Goal: Communication & Community: Participate in discussion

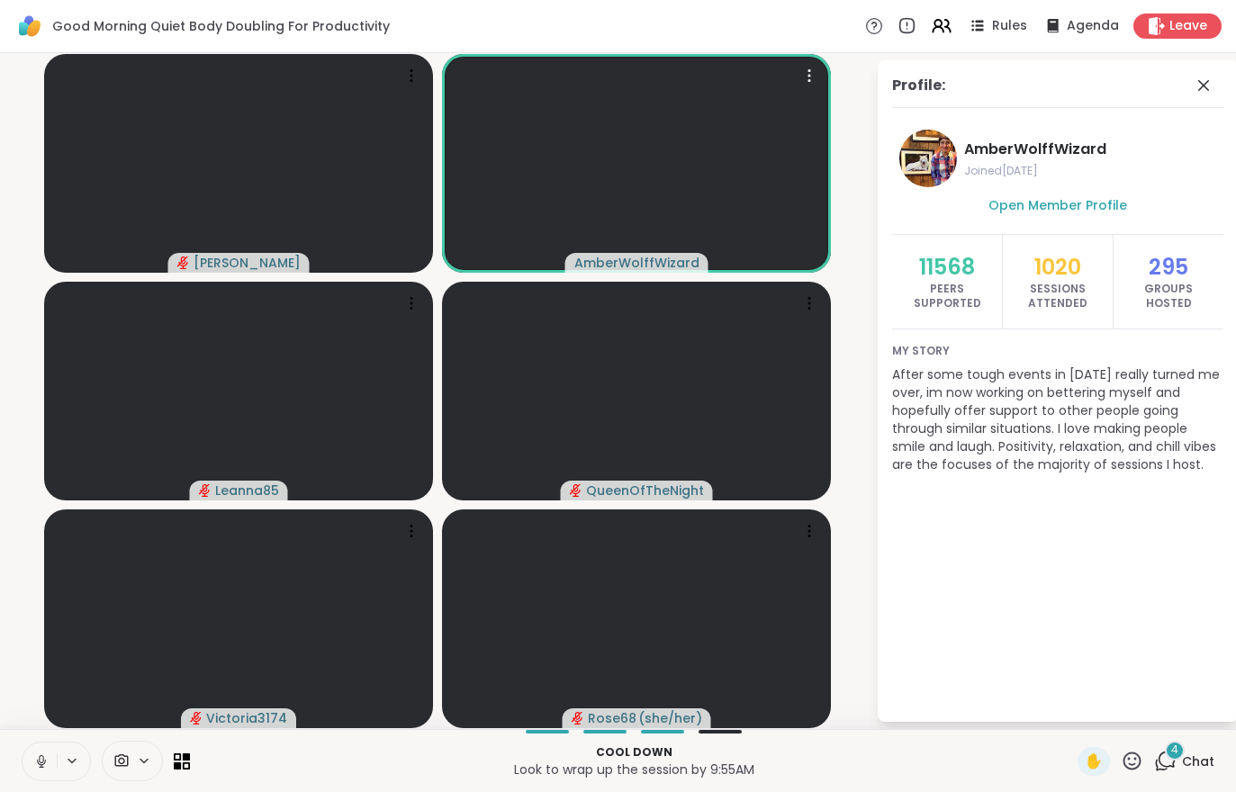
click at [1189, 755] on span "Chat" at bounding box center [1198, 761] width 32 height 18
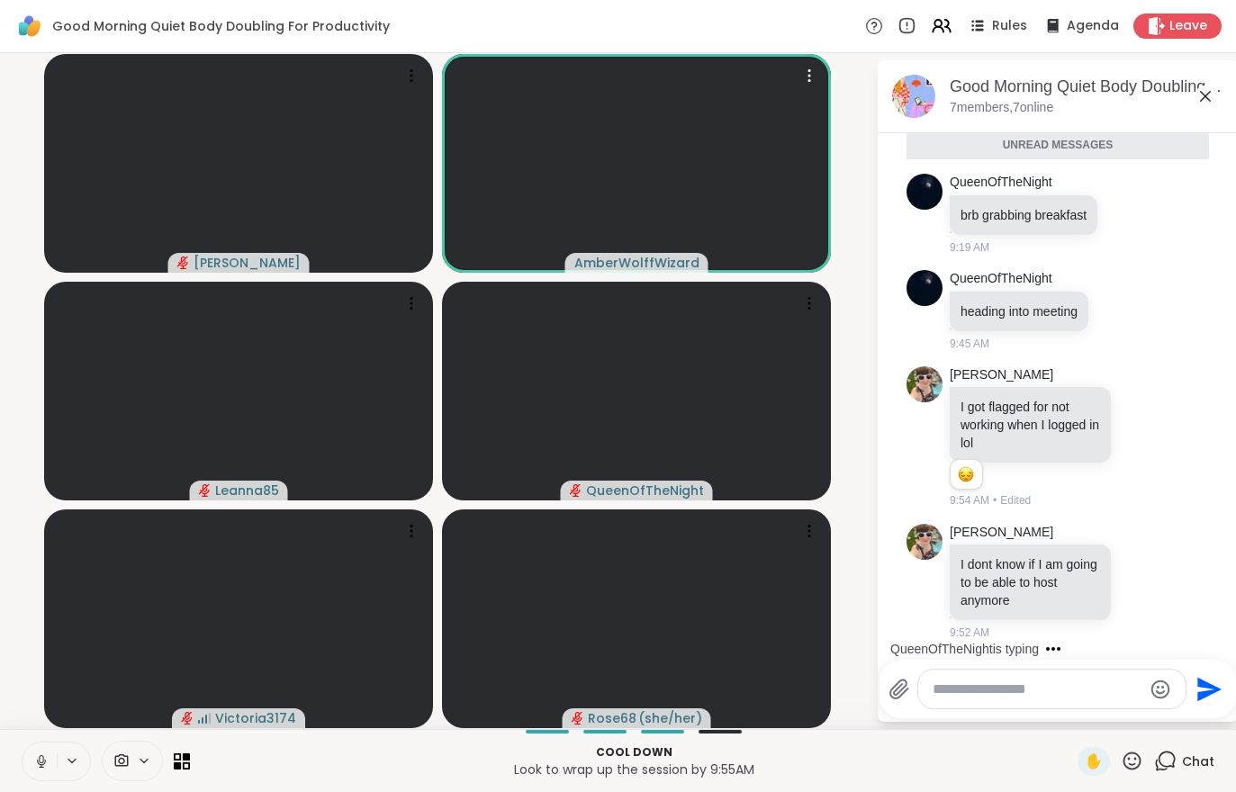
scroll to position [1590, 0]
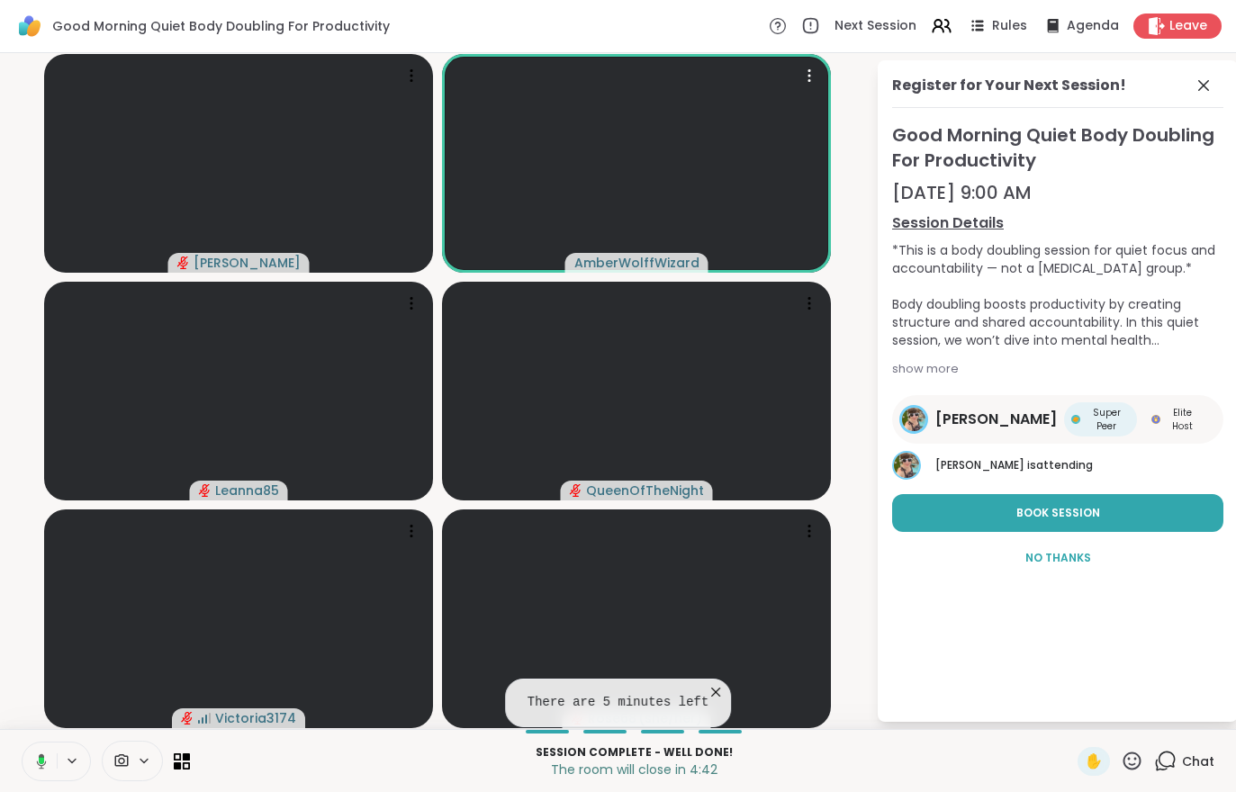
click at [31, 772] on button at bounding box center [38, 762] width 37 height 38
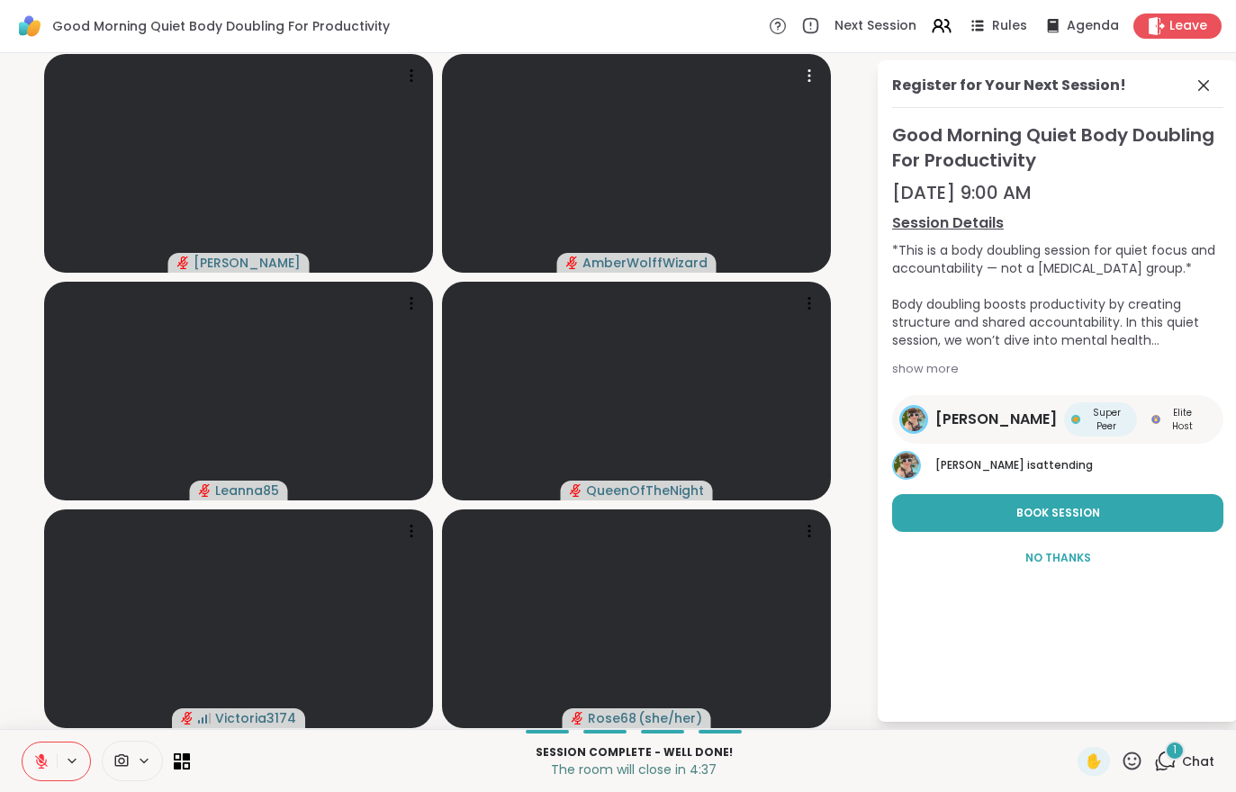
click at [1173, 755] on div "1" at bounding box center [1175, 751] width 20 height 20
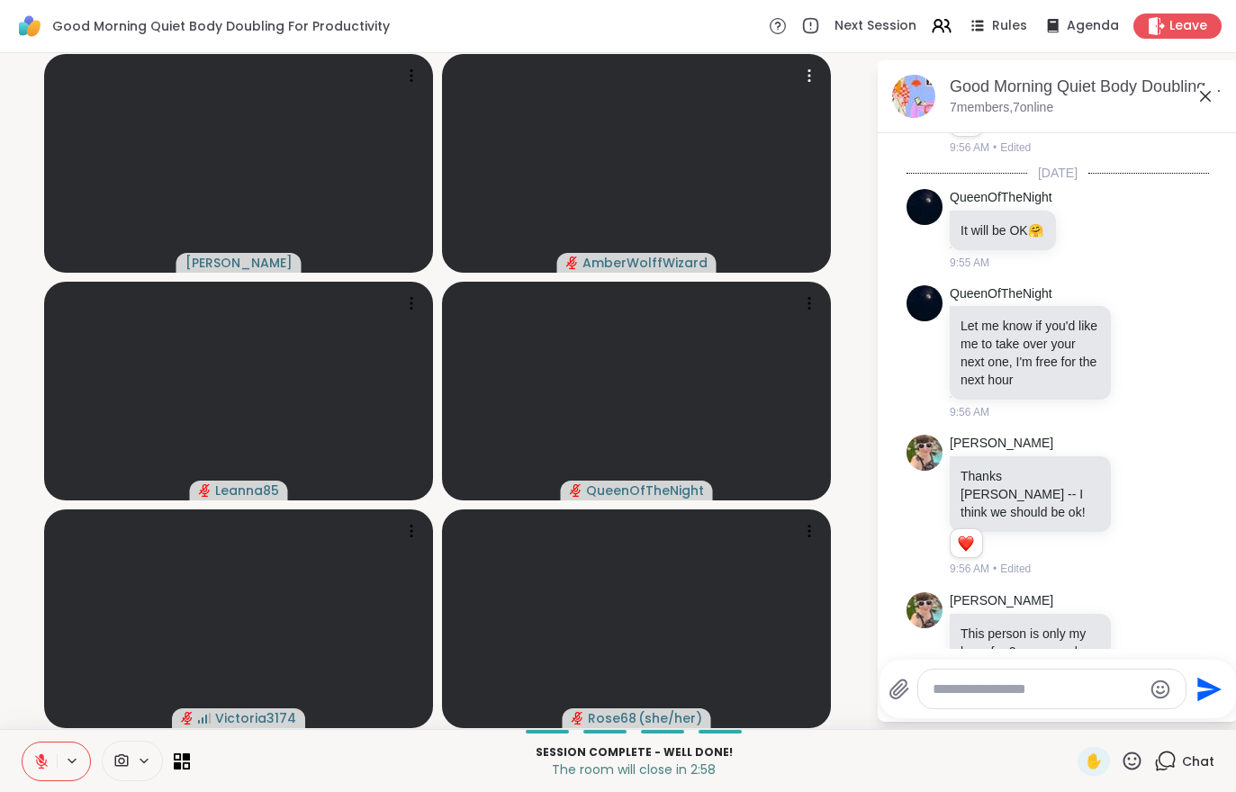
scroll to position [2138, 0]
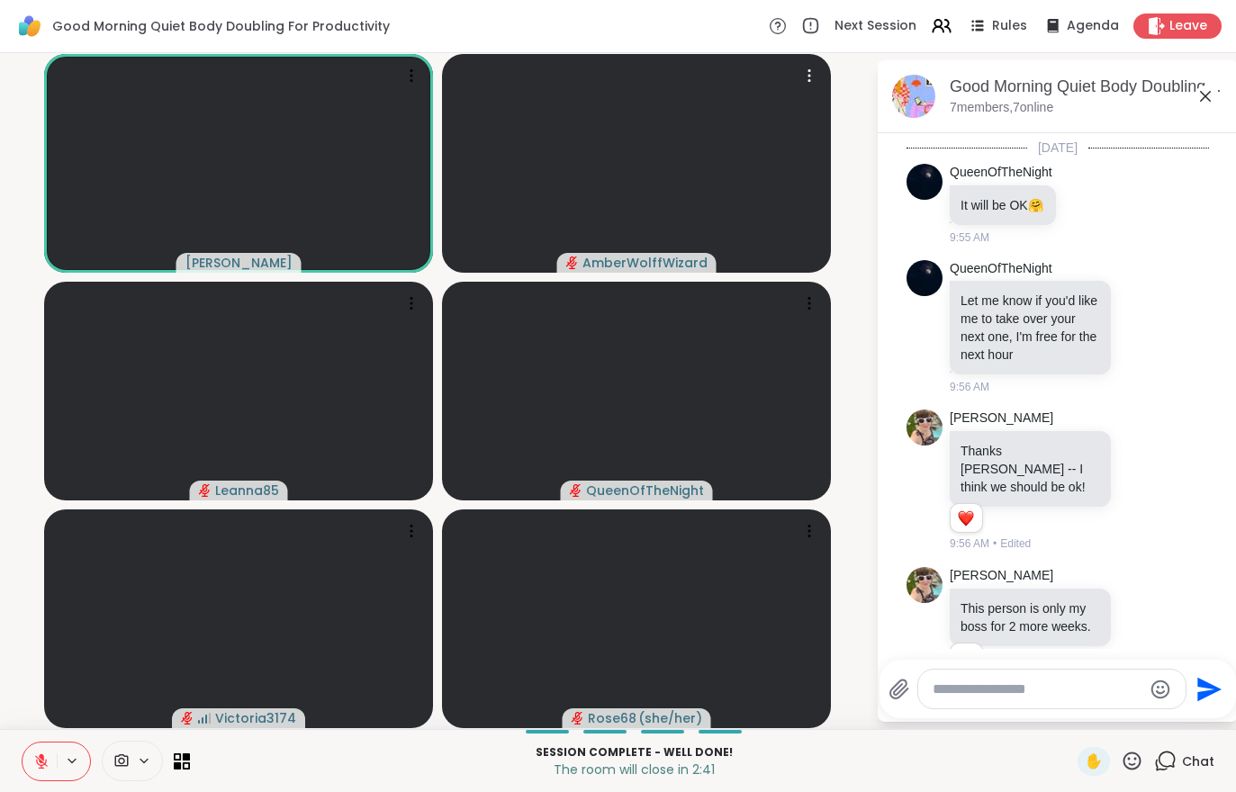
click at [27, 770] on button at bounding box center [40, 762] width 34 height 38
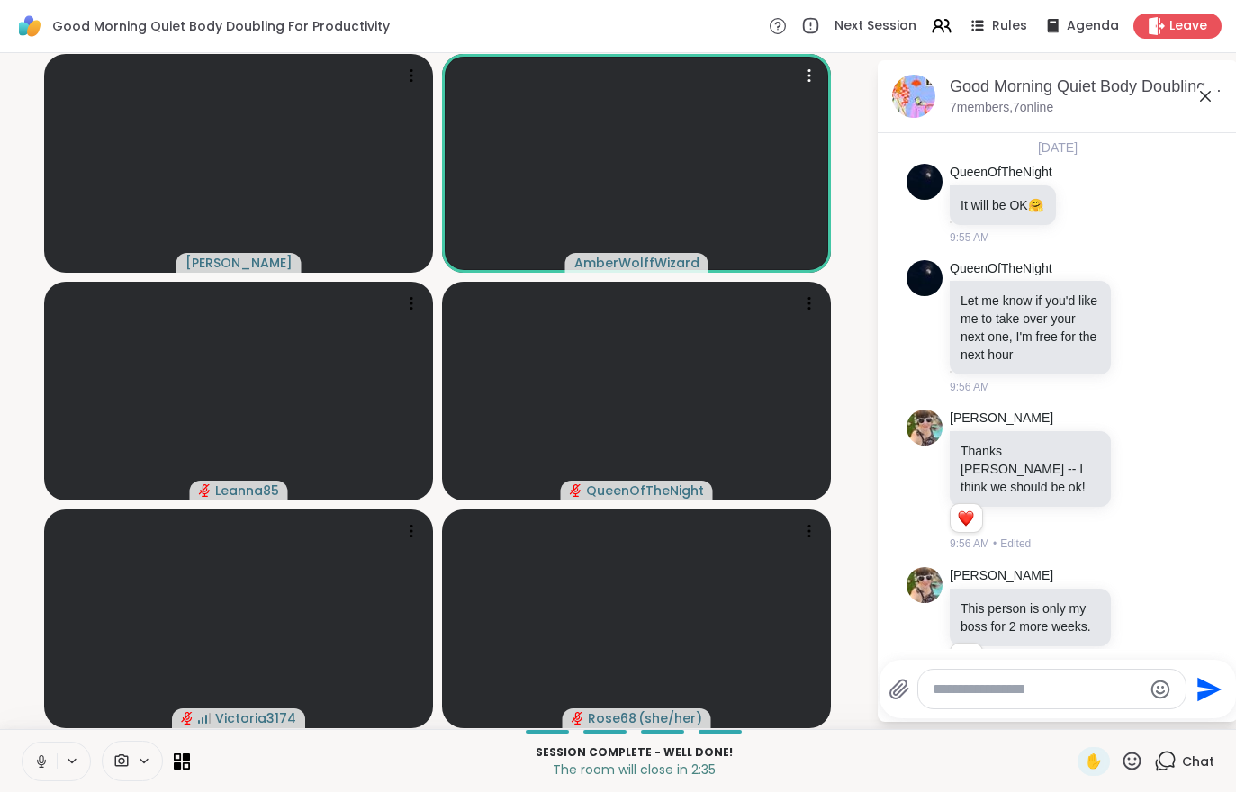
click at [37, 763] on icon at bounding box center [41, 761] width 16 height 16
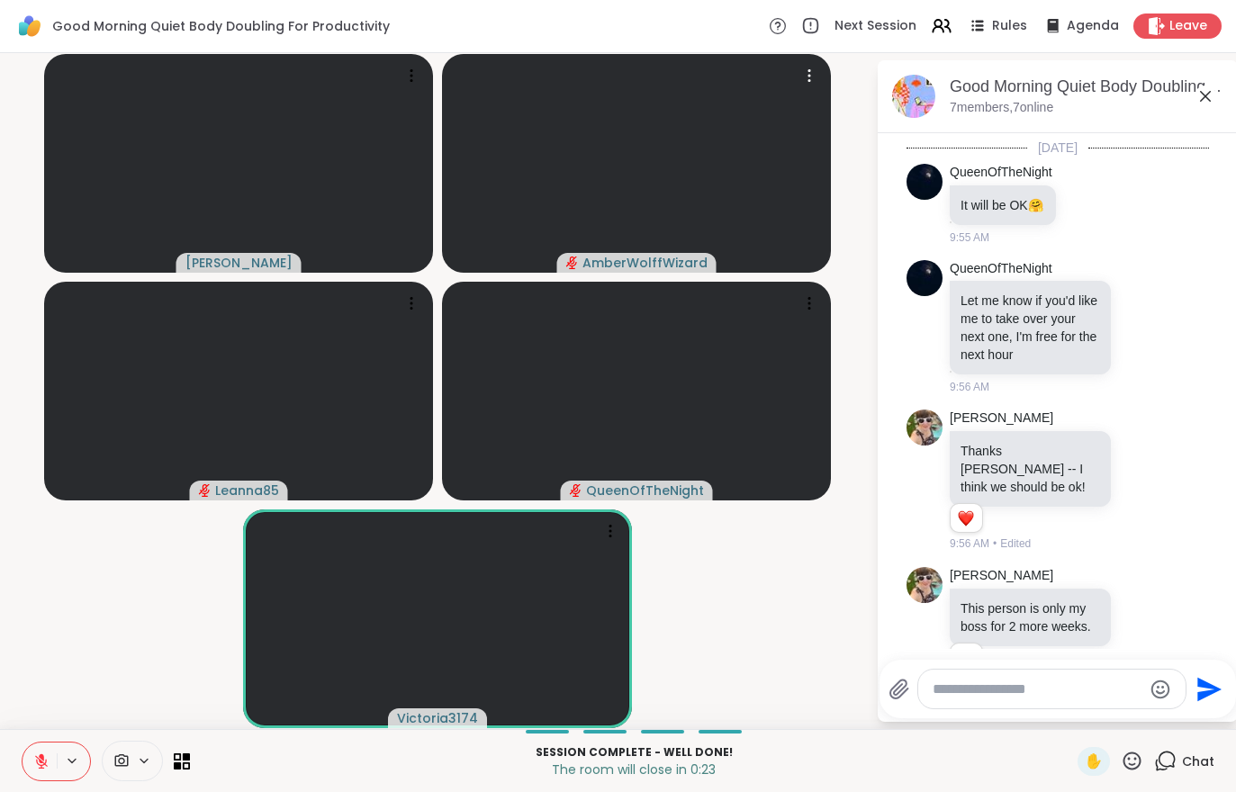
click at [1196, 38] on div "Leave" at bounding box center [1177, 26] width 88 height 25
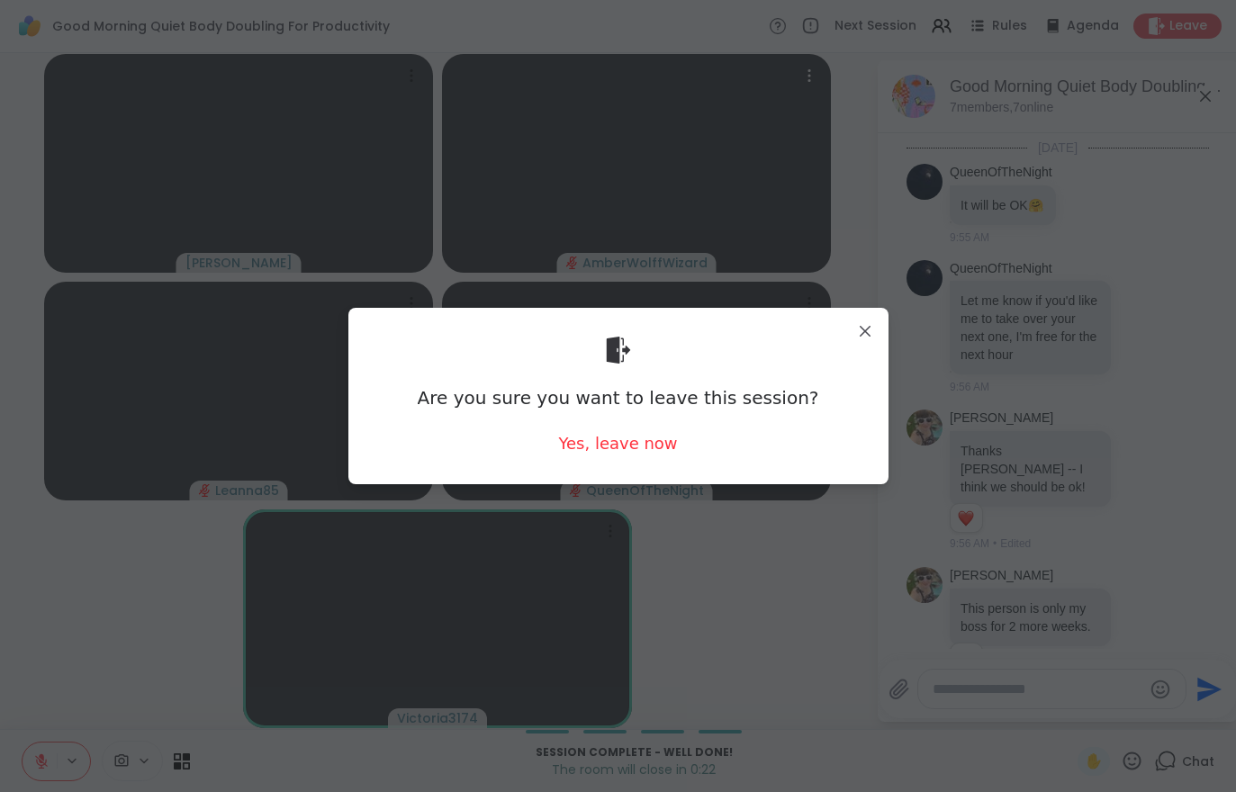
click at [608, 446] on div "Yes, leave now" at bounding box center [617, 443] width 119 height 23
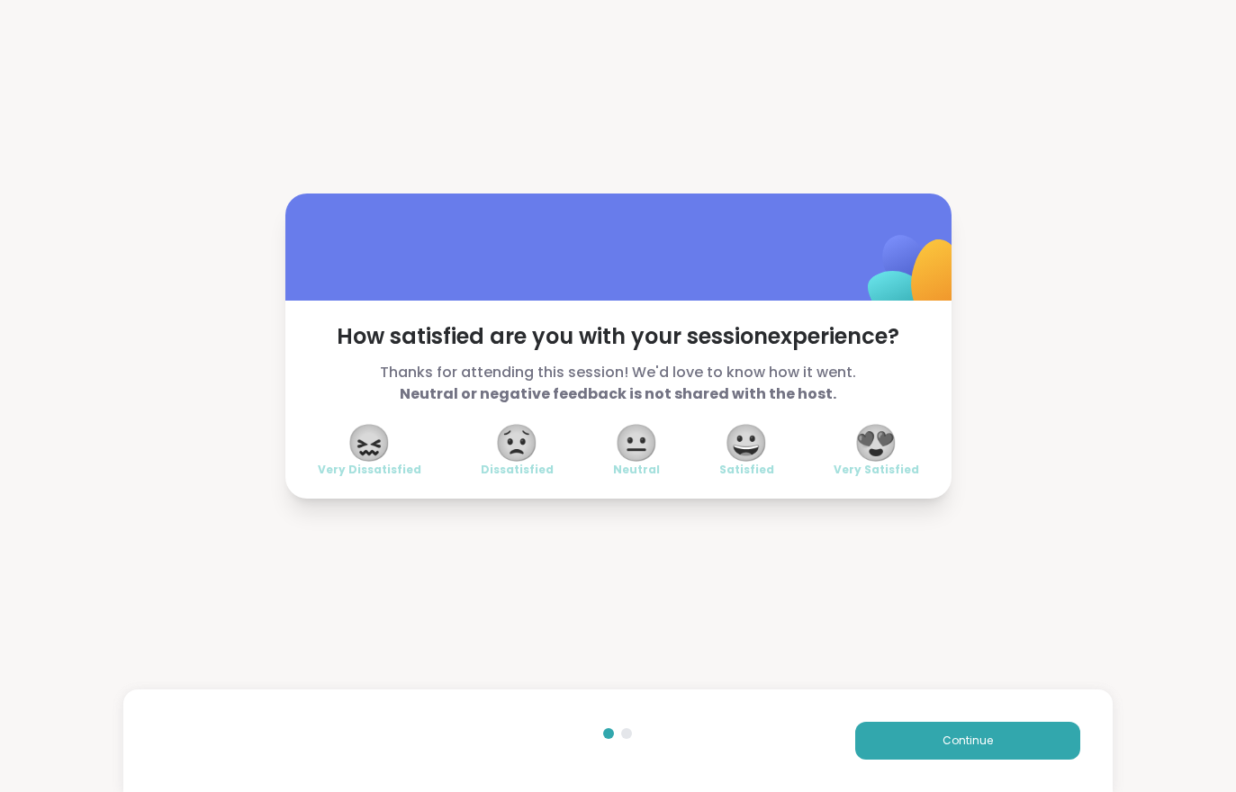
click at [896, 738] on button "Continue" at bounding box center [967, 741] width 225 height 38
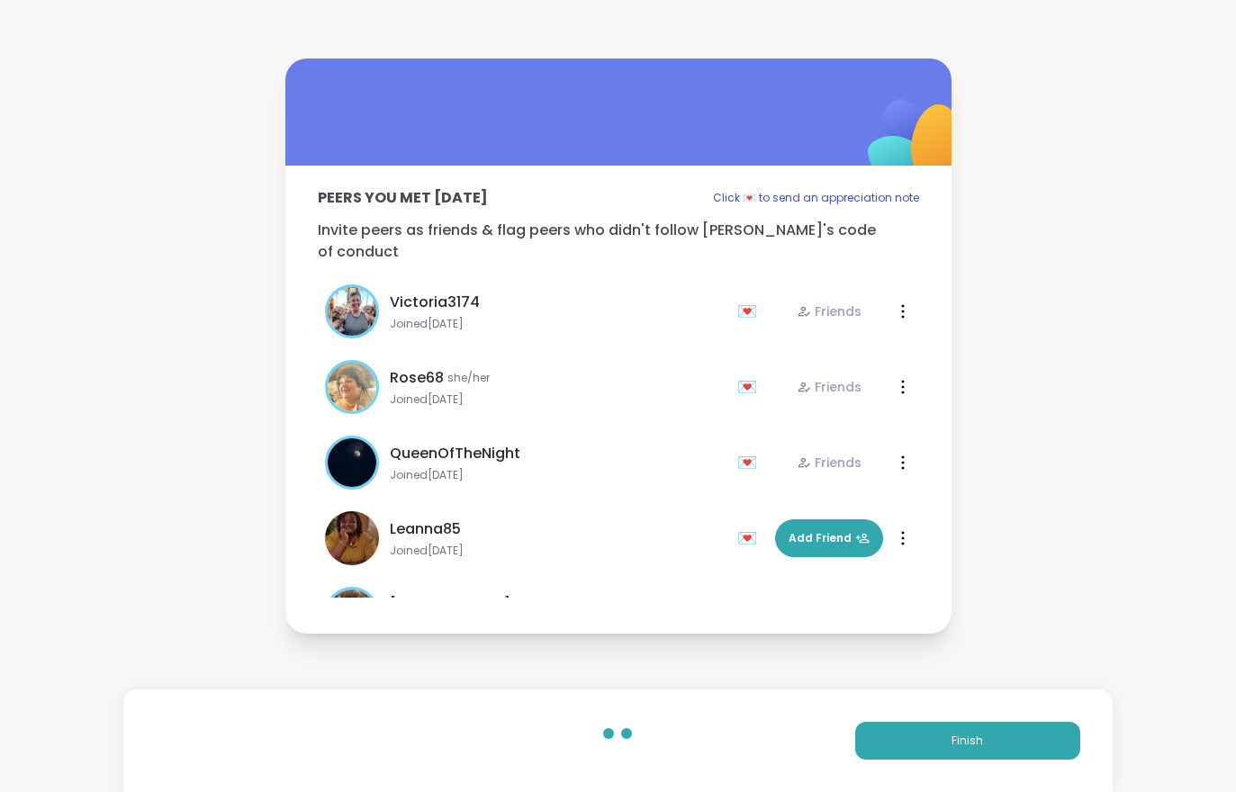
click at [896, 738] on button "Finish" at bounding box center [967, 741] width 225 height 38
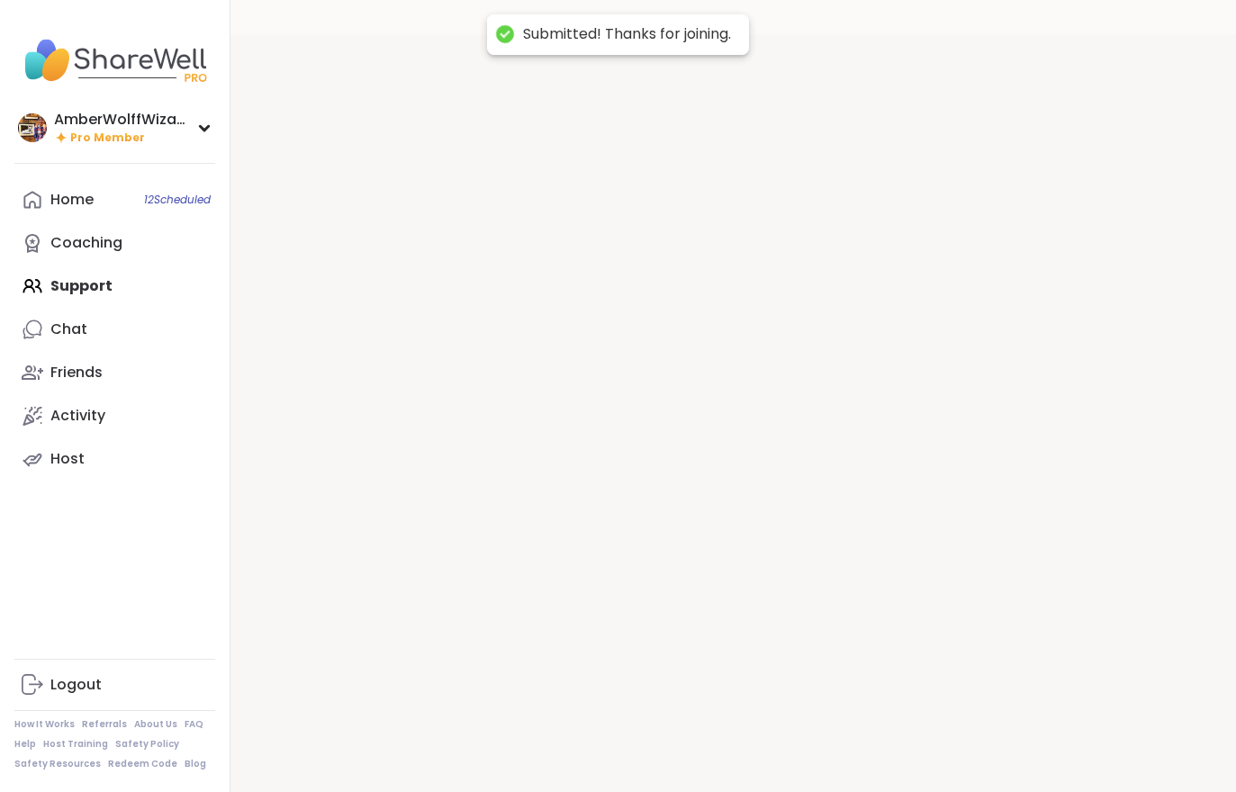
click at [890, 742] on div at bounding box center [732, 430] width 1005 height 792
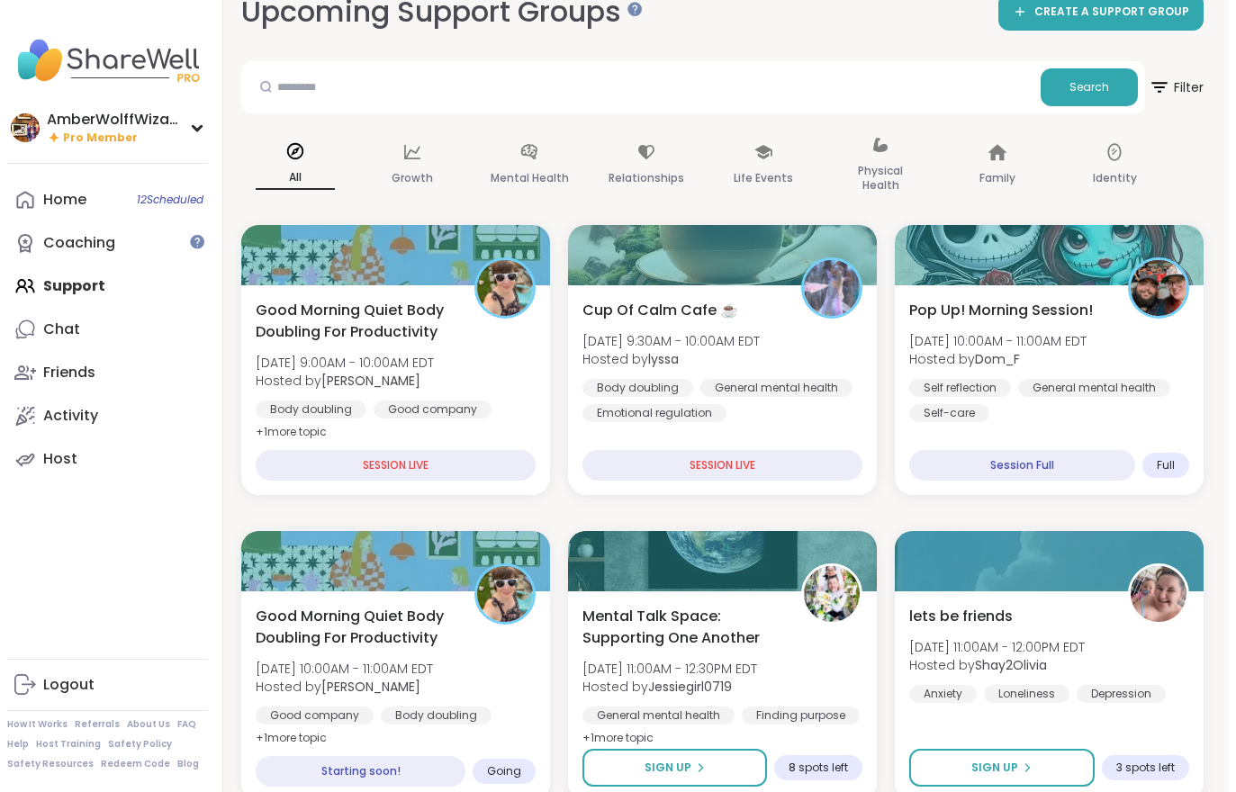
scroll to position [0, 4]
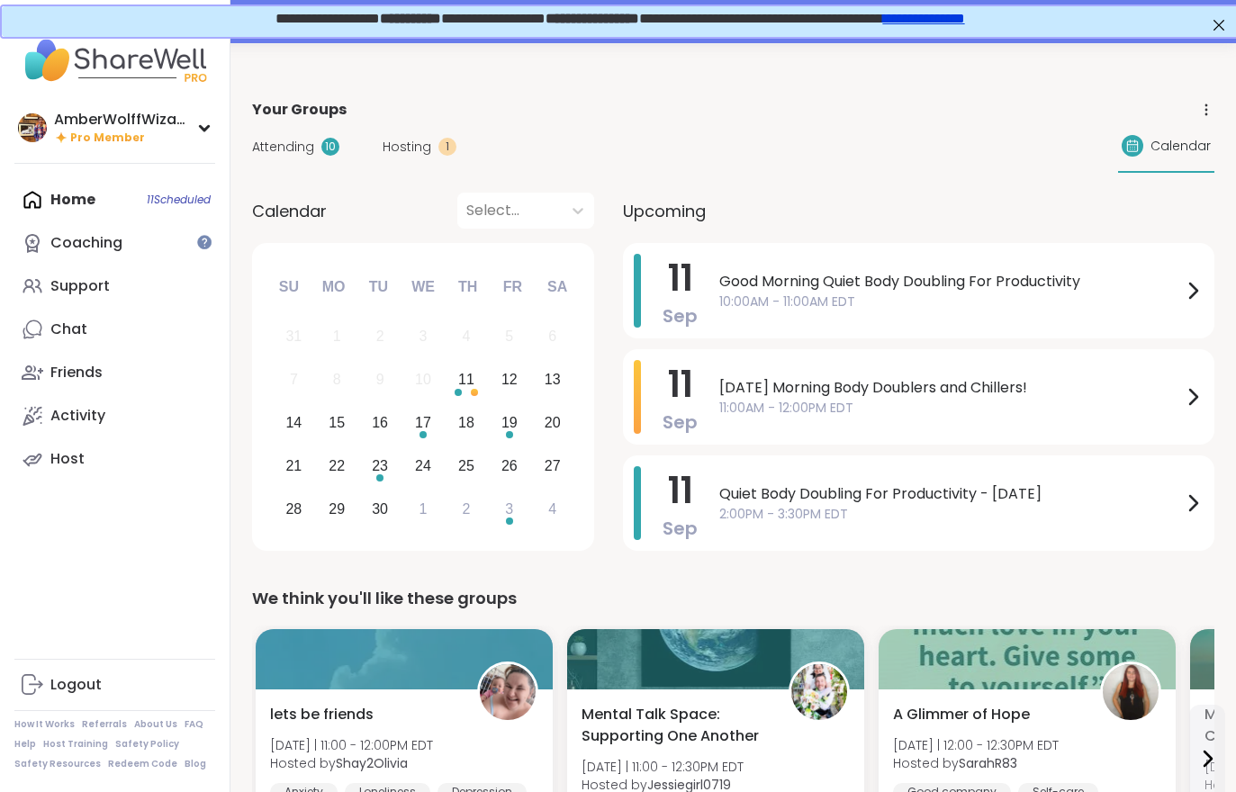
click at [404, 145] on span "Hosting" at bounding box center [407, 147] width 49 height 19
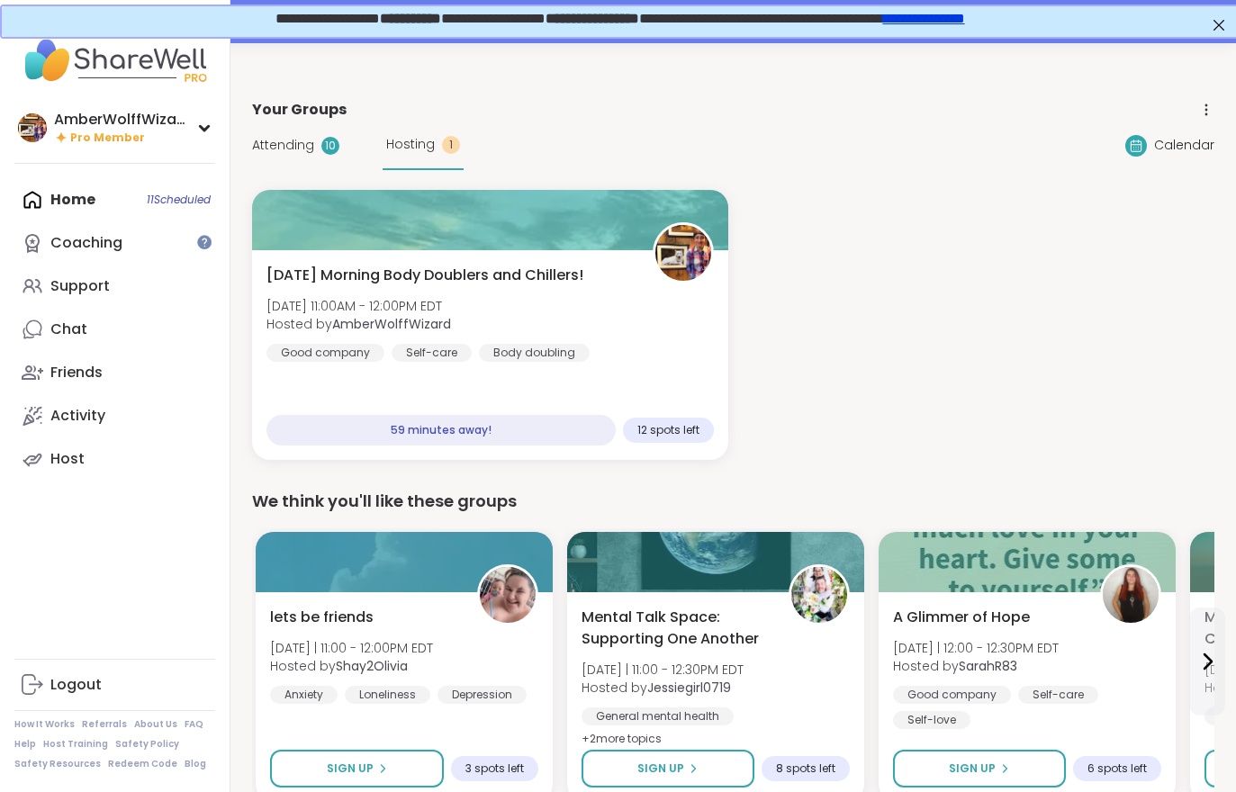
click at [361, 257] on div "[DATE] Morning Body Doublers and Chillers! [DATE] 11:00AM - 12:00PM EDT Hosted …" at bounding box center [490, 355] width 476 height 210
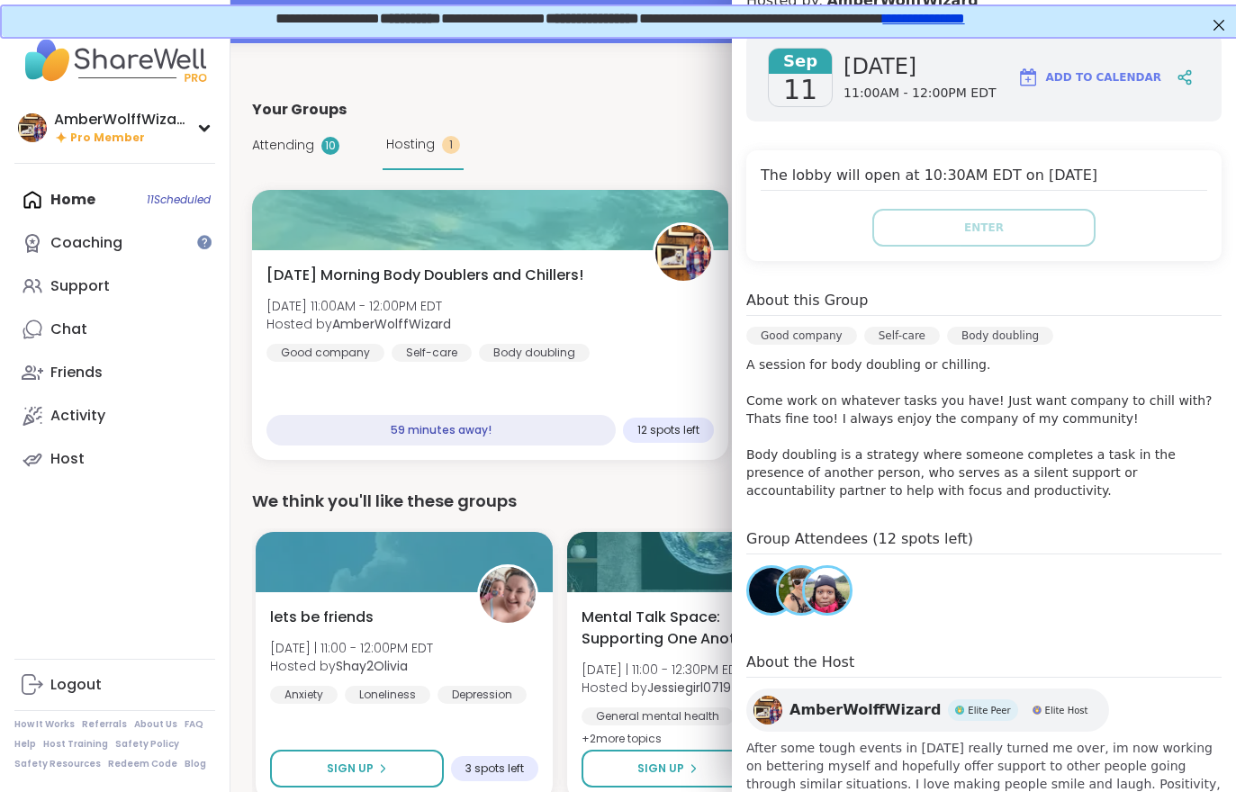
scroll to position [265, 0]
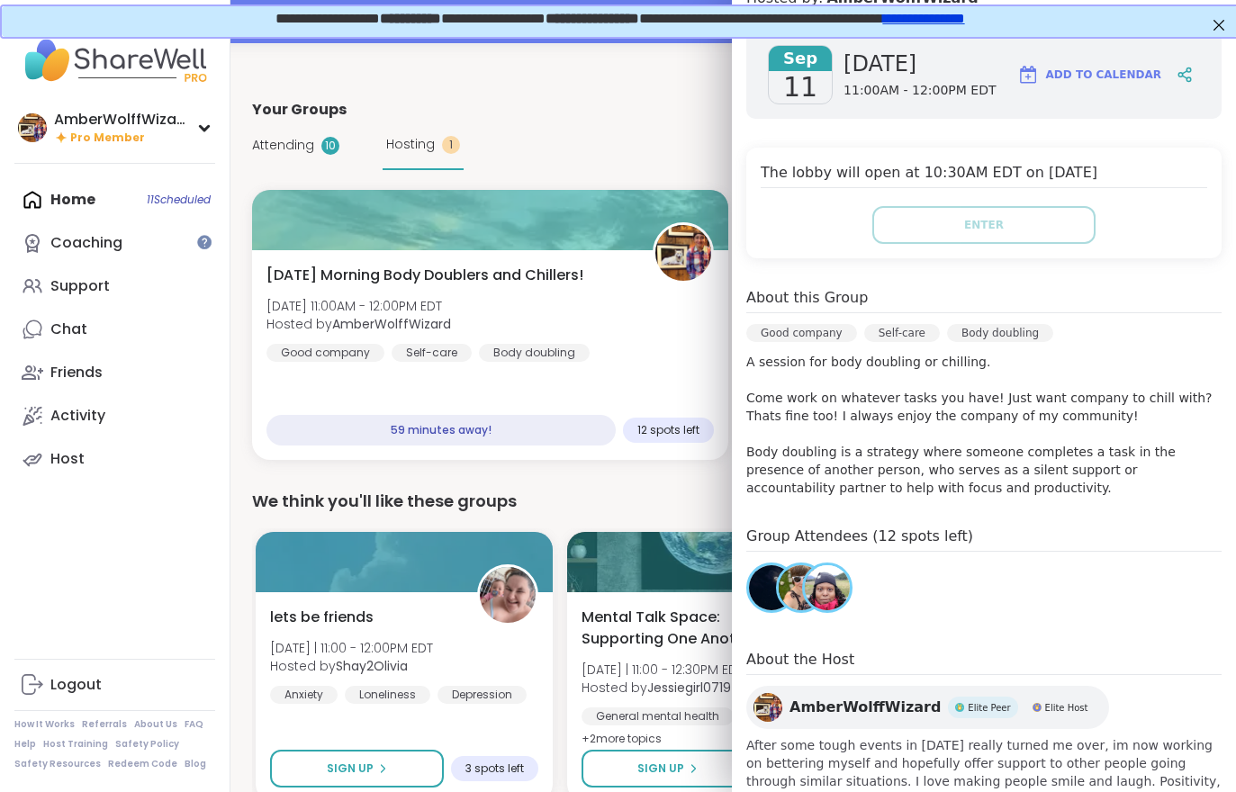
click at [284, 152] on span "Attending" at bounding box center [283, 145] width 62 height 19
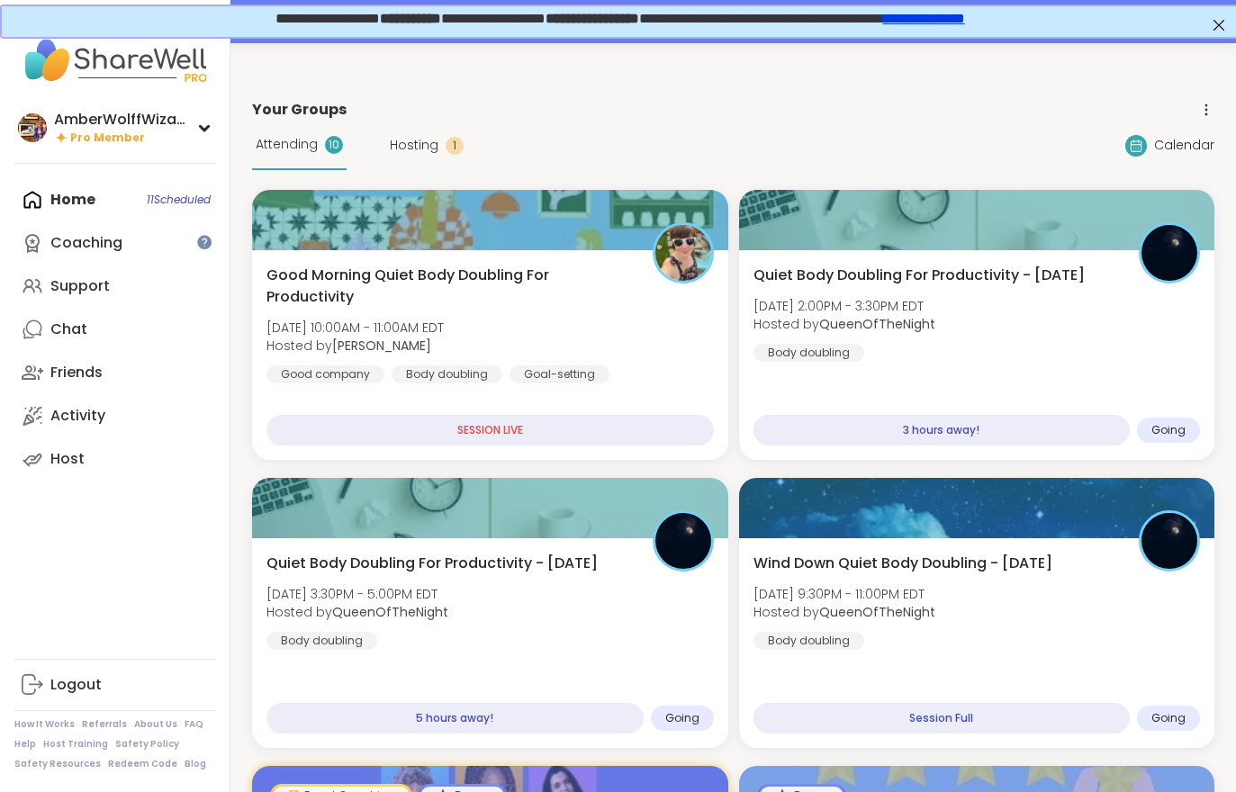
click at [289, 159] on div "Attending 10" at bounding box center [299, 146] width 95 height 50
click at [561, 347] on div "Good Morning Quiet Body Doubling For Productivity [DATE] 10:00AM - 11:00AM EDT …" at bounding box center [489, 324] width 447 height 119
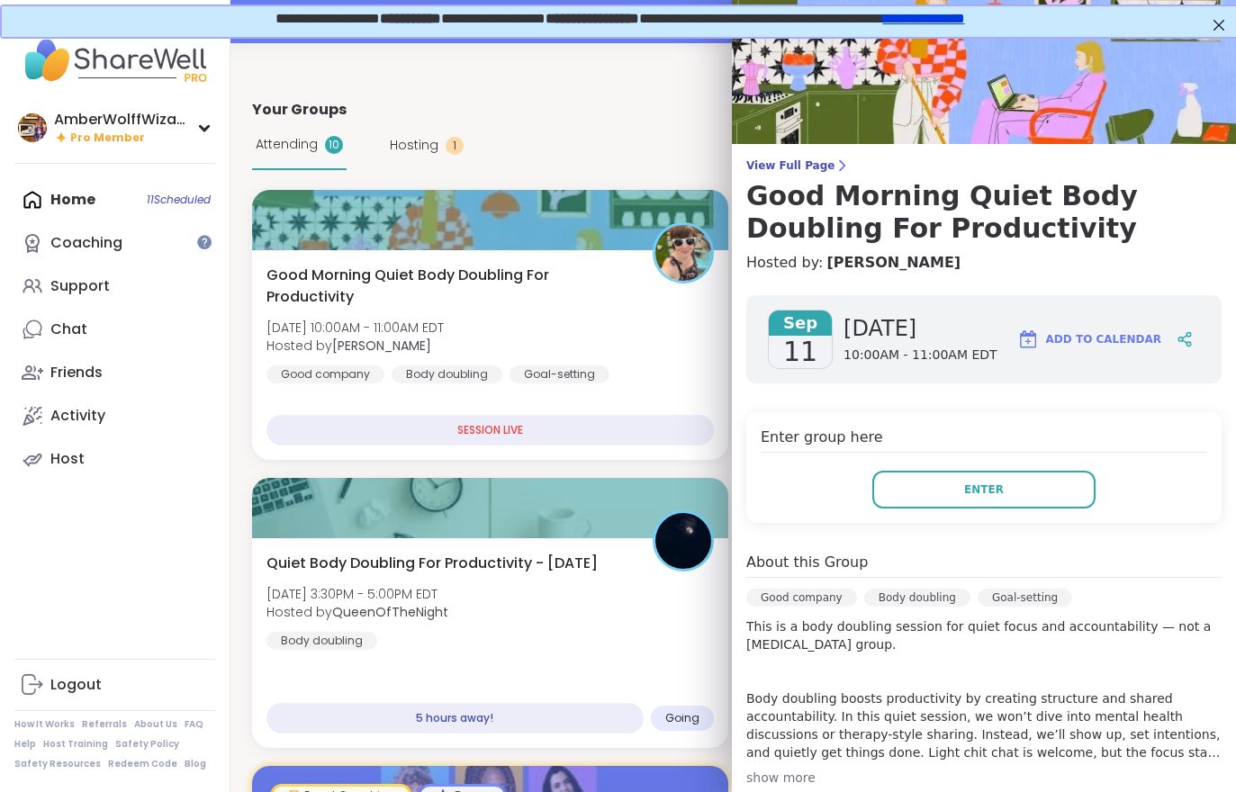
click at [910, 505] on button "Enter" at bounding box center [983, 490] width 223 height 38
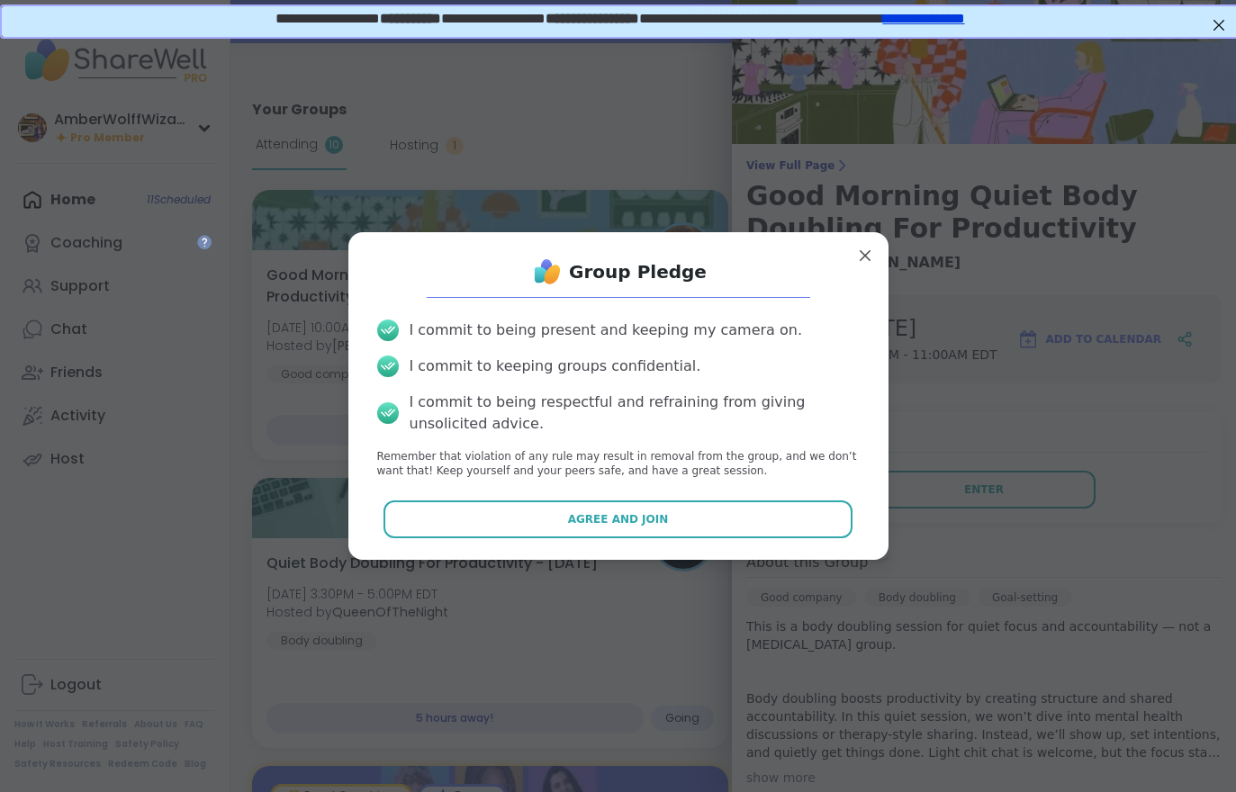
click at [680, 527] on button "Agree and Join" at bounding box center [617, 519] width 469 height 38
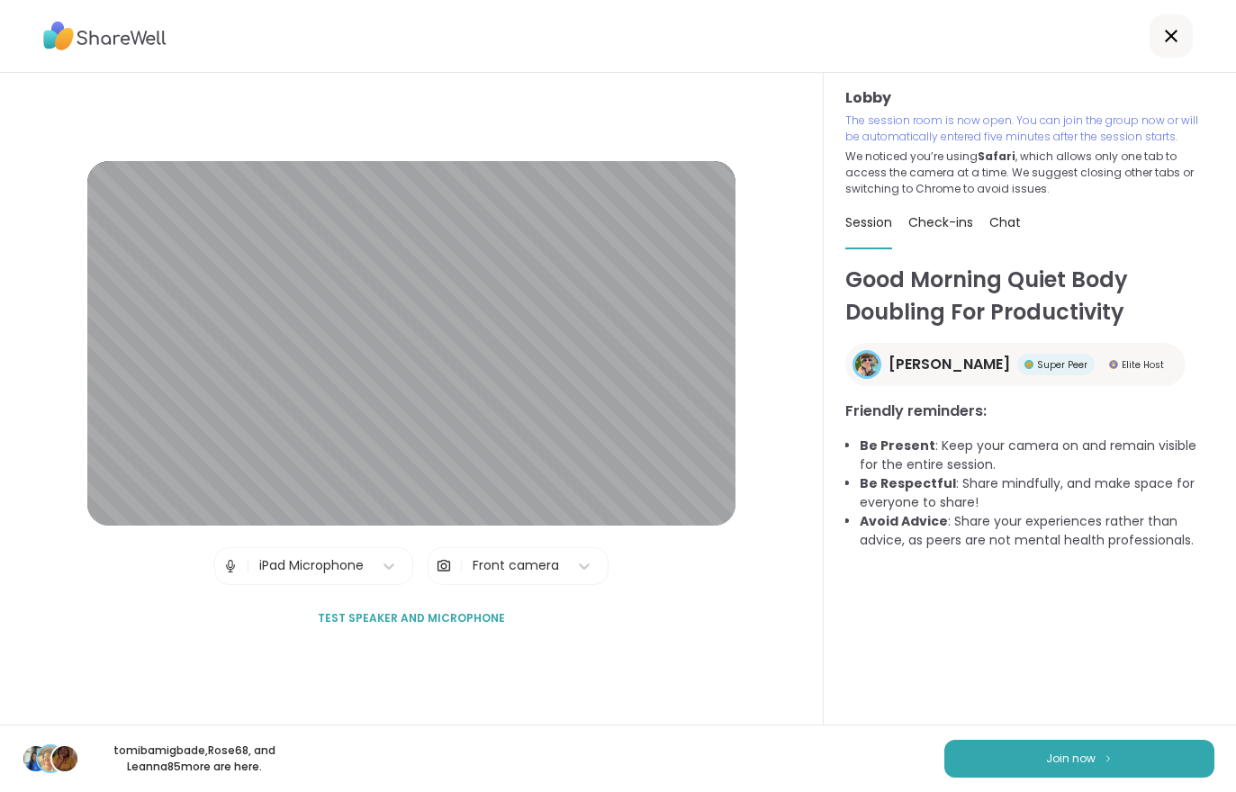
click at [1057, 755] on span "Join now" at bounding box center [1071, 759] width 50 height 16
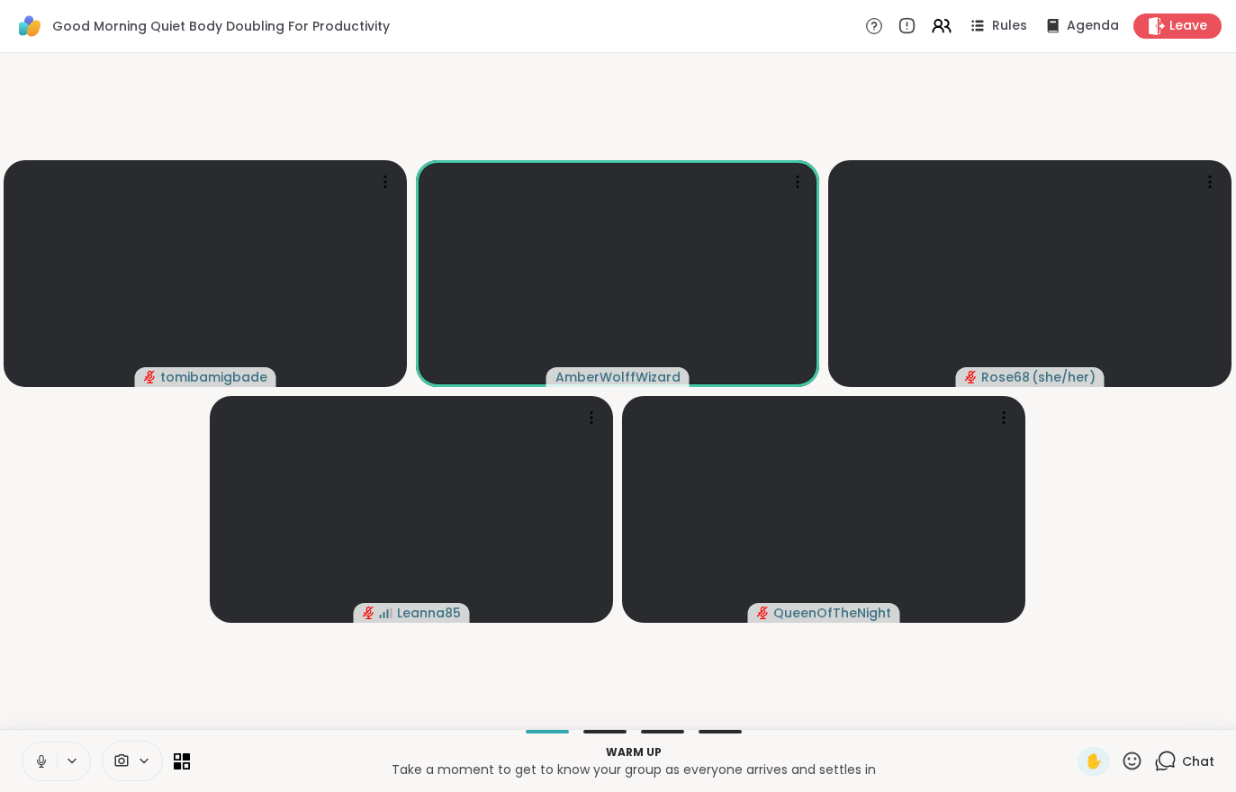
click at [1175, 31] on span "Leave" at bounding box center [1188, 26] width 38 height 18
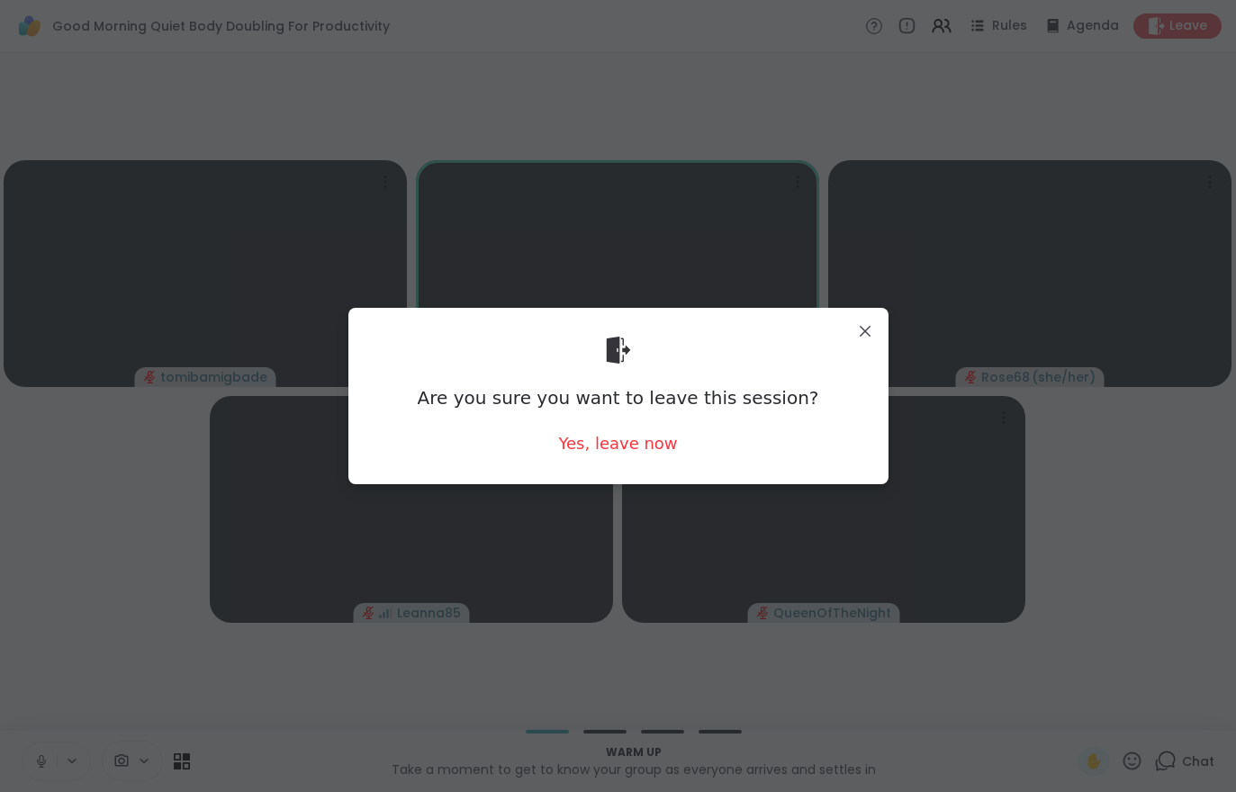
click at [616, 449] on div "Yes, leave now" at bounding box center [617, 443] width 119 height 23
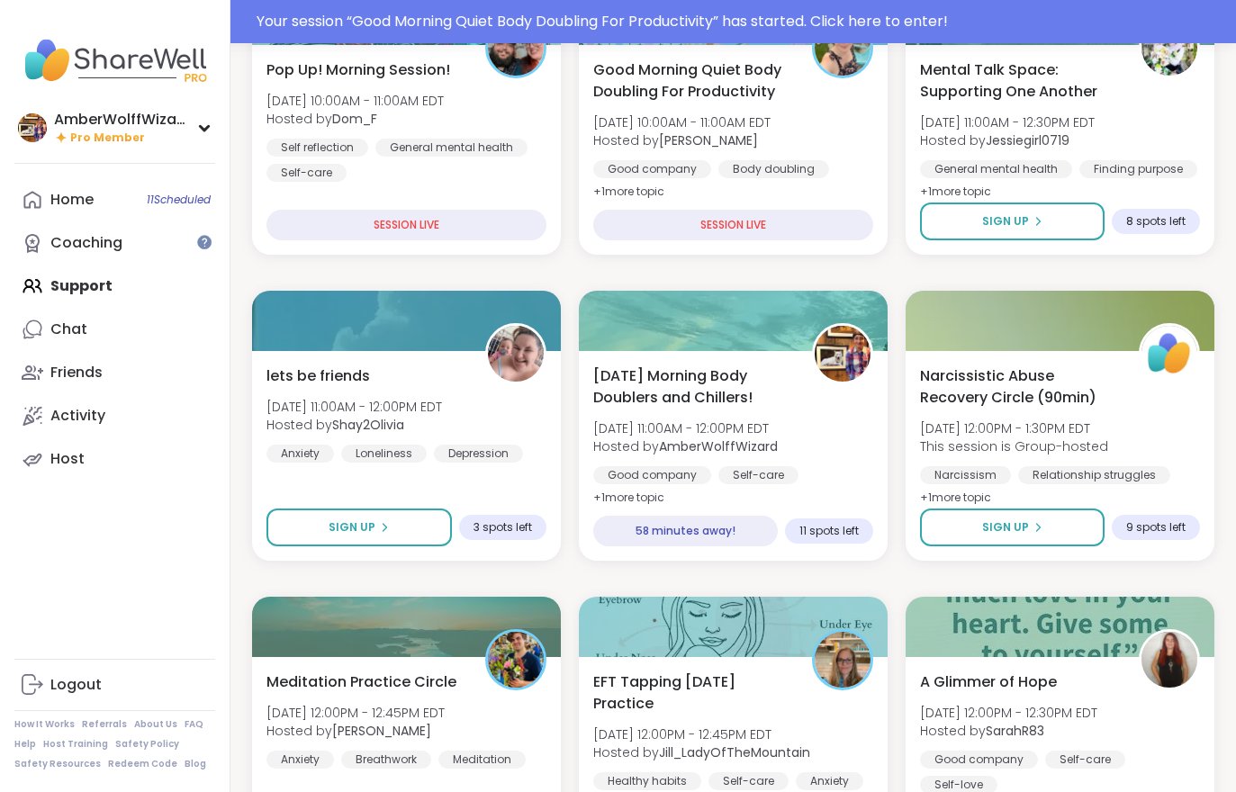
scroll to position [347, 0]
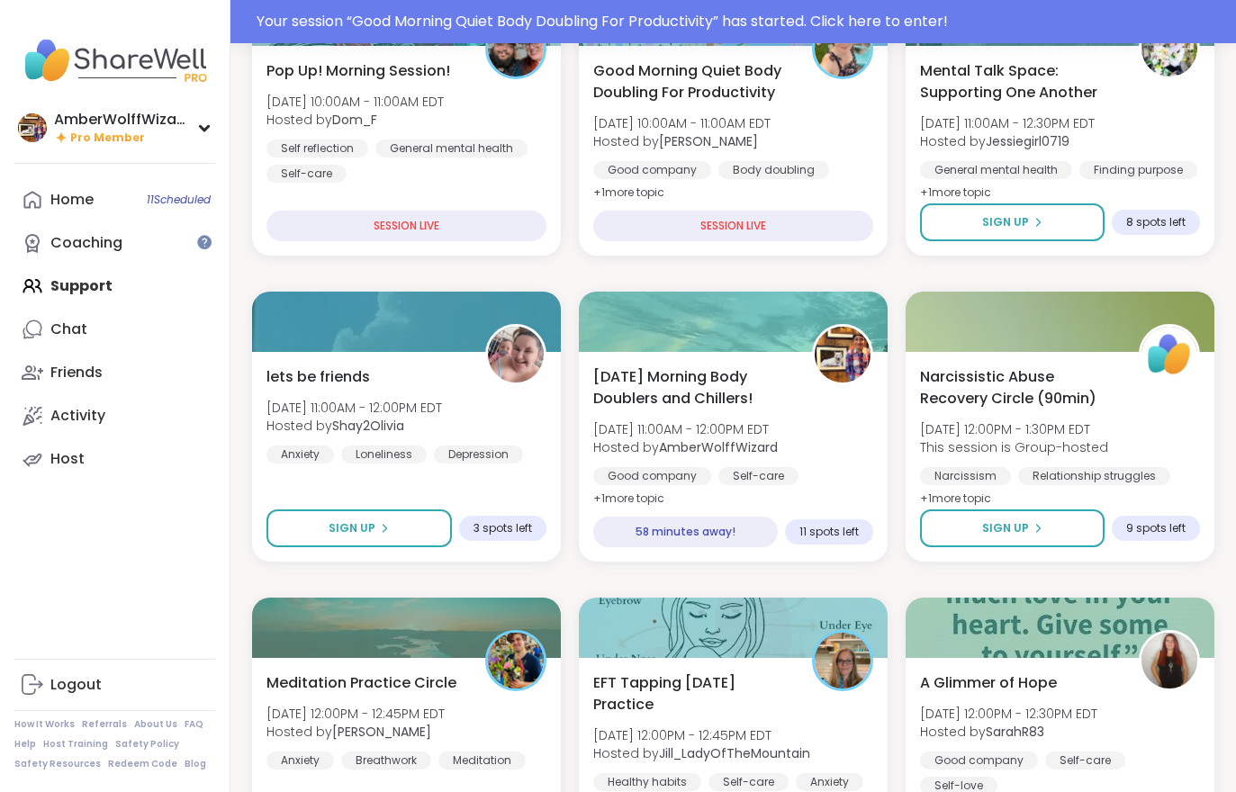
click at [746, 410] on div "[DATE] Morning Body Doublers and Chillers! [DATE] 11:00AM - 12:00PM EDT Hosted …" at bounding box center [733, 438] width 280 height 144
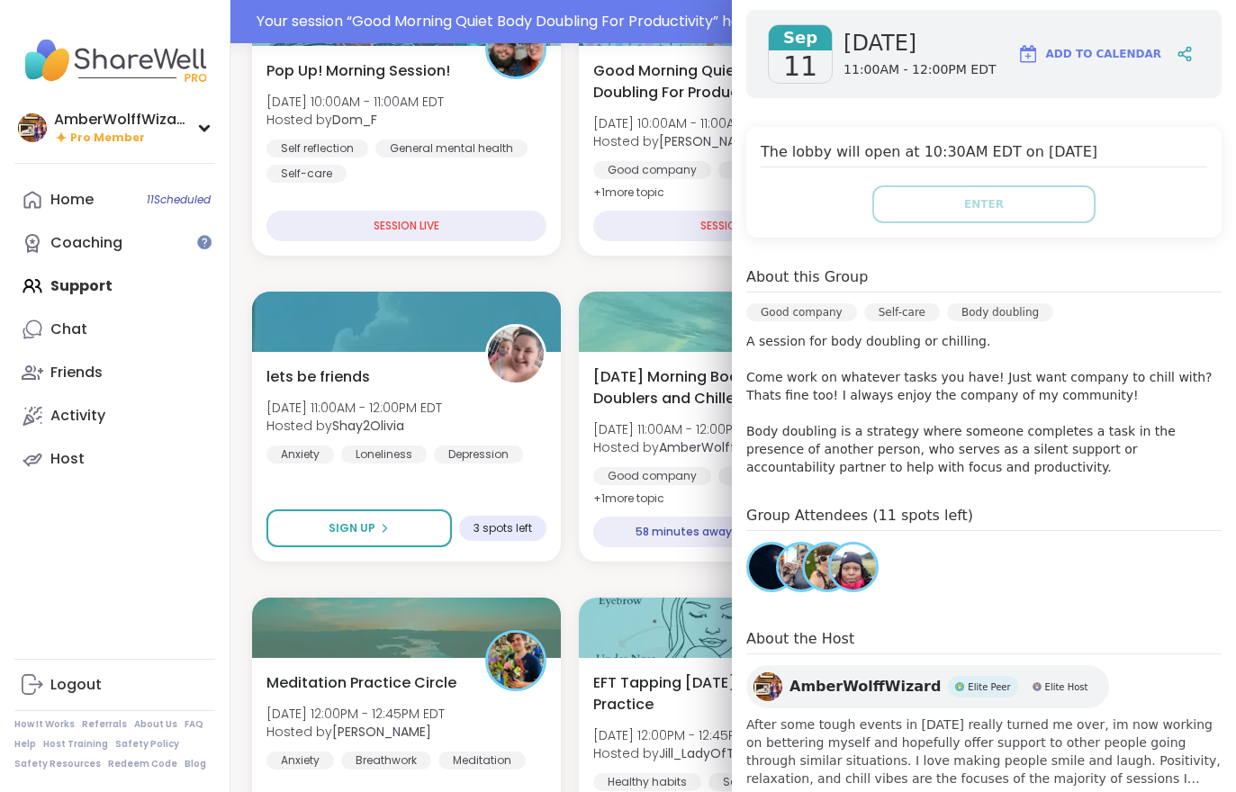
scroll to position [286, 0]
click at [123, 533] on div "AmberWolffWizard Pro Member Profile Membership Settings Help Home 11 Scheduled …" at bounding box center [115, 396] width 230 height 792
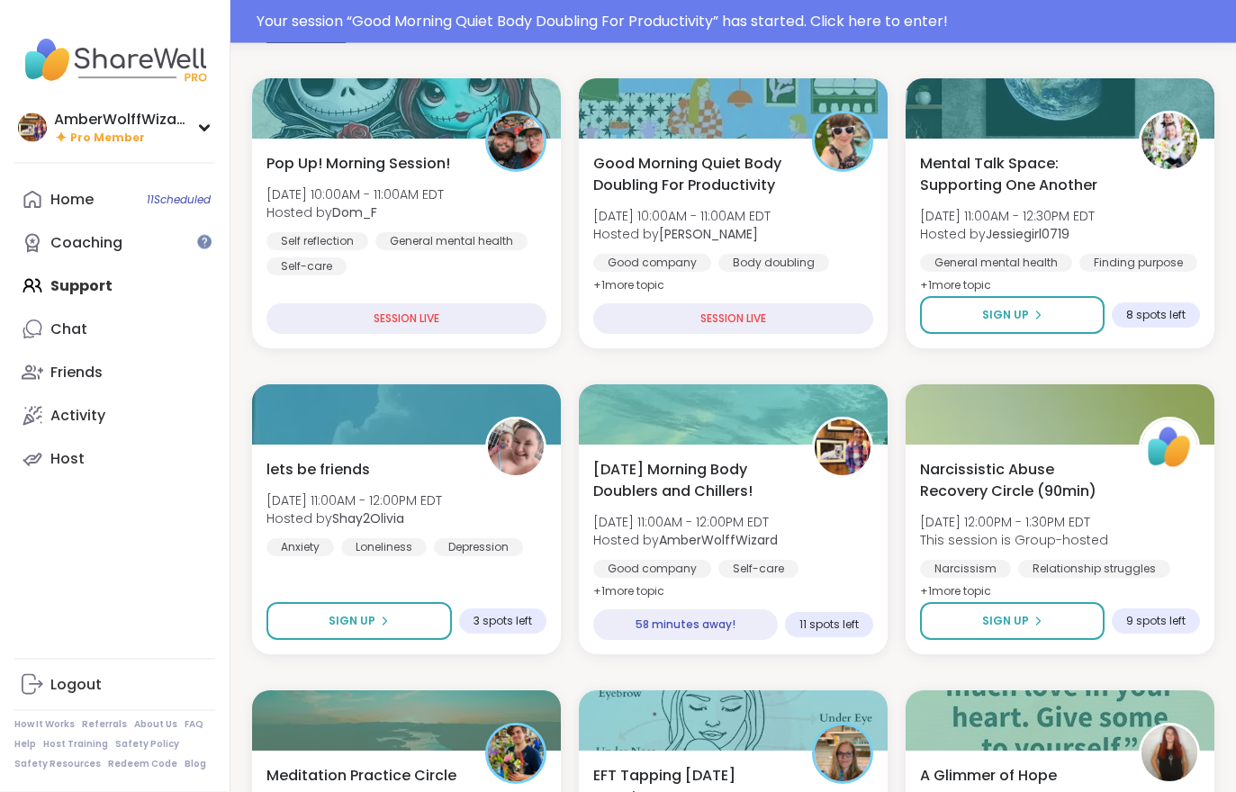
scroll to position [0, 0]
